Goal: Task Accomplishment & Management: Manage account settings

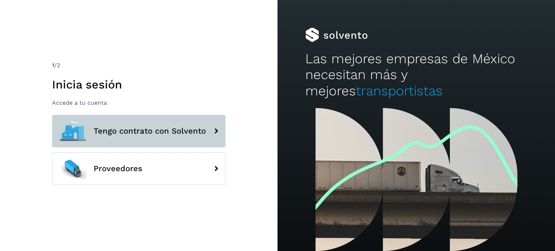
click at [181, 131] on span "Tengo contrato con Solvento" at bounding box center [150, 131] width 112 height 9
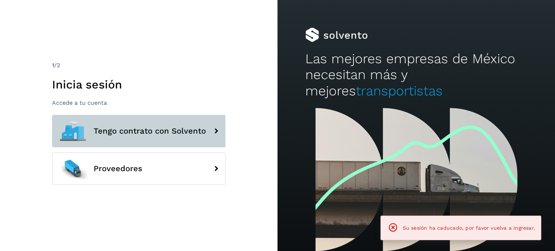
click at [179, 134] on span "Tengo contrato con Solvento" at bounding box center [150, 131] width 112 height 9
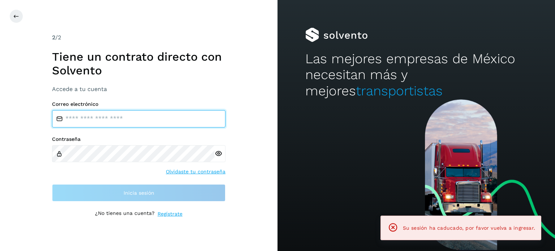
click at [136, 124] on input "email" at bounding box center [138, 118] width 173 height 17
click at [133, 119] on input "email" at bounding box center [138, 118] width 173 height 17
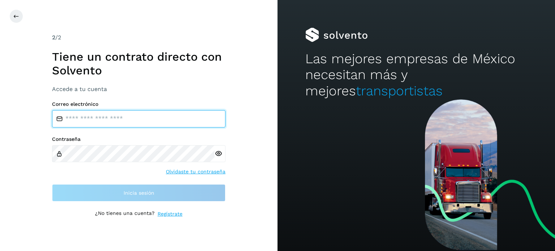
type input "**********"
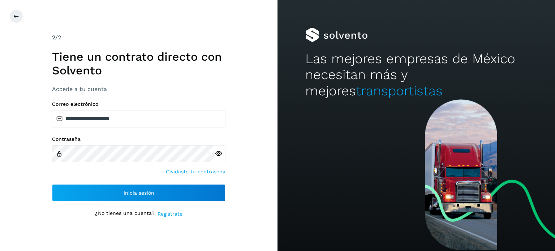
click at [217, 151] on icon at bounding box center [218, 154] width 8 height 8
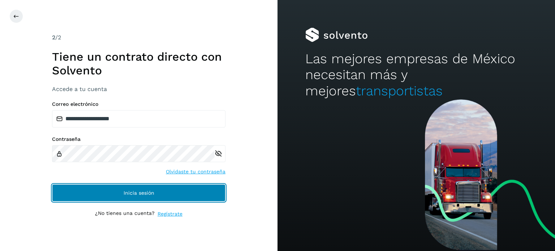
click at [129, 191] on span "Inicia sesión" at bounding box center [138, 192] width 31 height 5
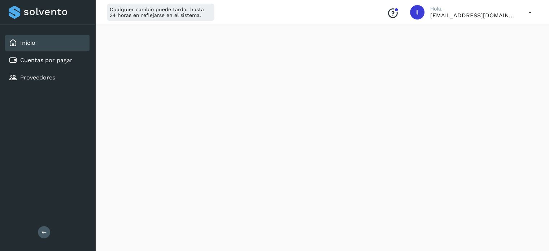
scroll to position [144, 0]
